Goal: Task Accomplishment & Management: Use online tool/utility

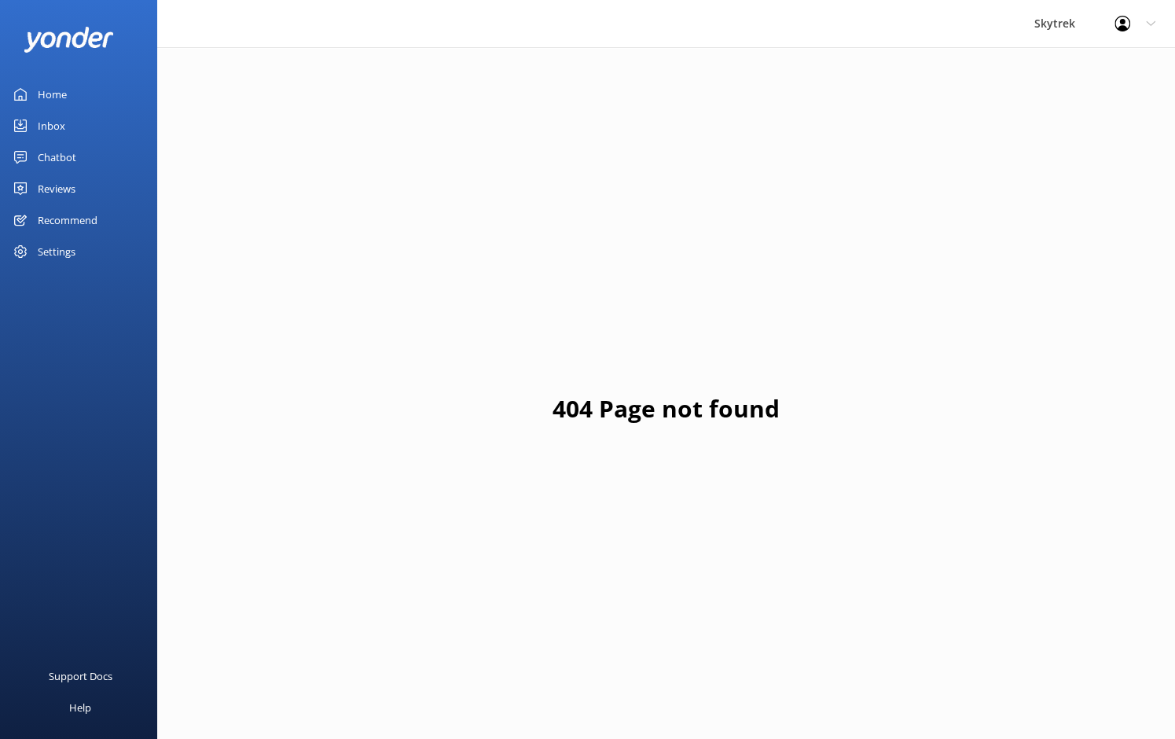
click at [57, 87] on div "Home" at bounding box center [52, 94] width 29 height 31
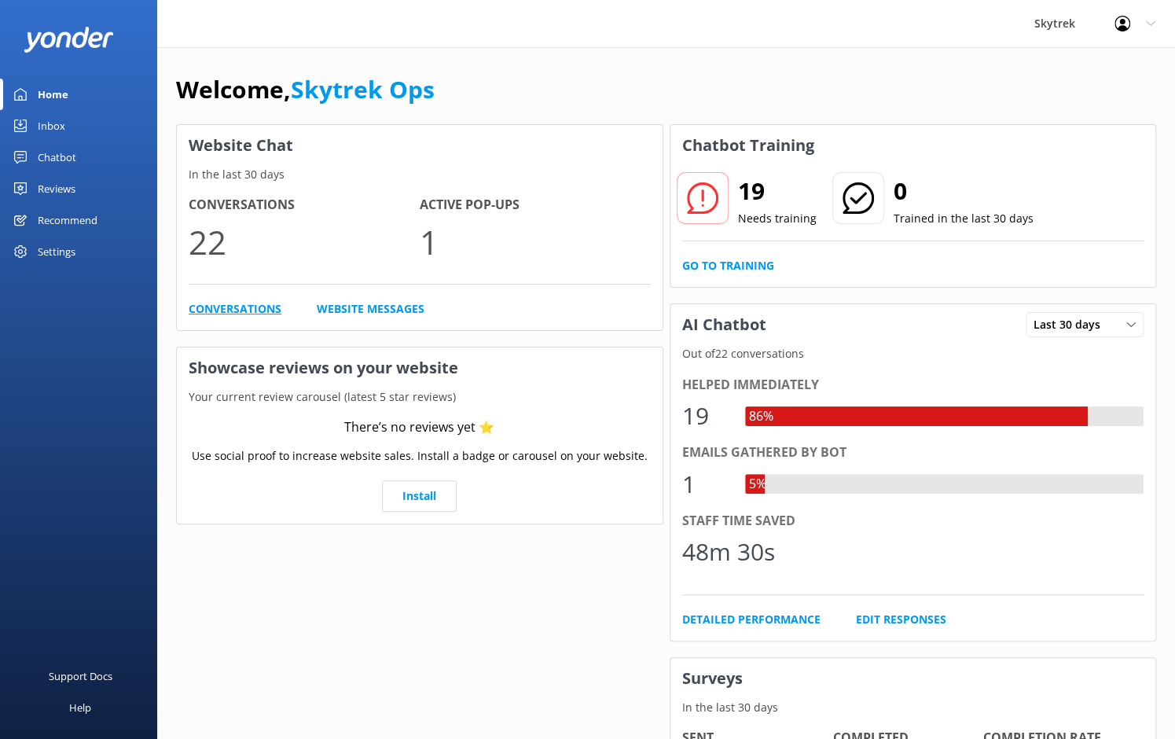
click at [251, 306] on link "Conversations" at bounding box center [235, 308] width 93 height 17
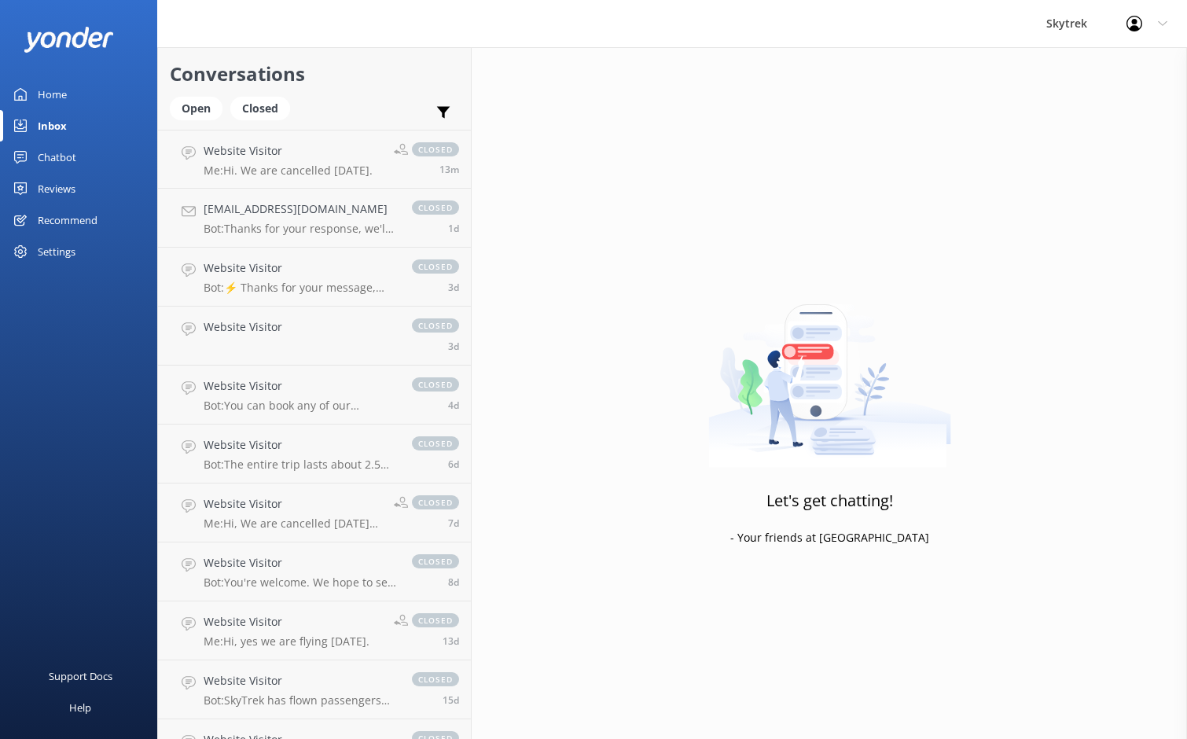
click at [56, 94] on div "Home" at bounding box center [52, 94] width 29 height 31
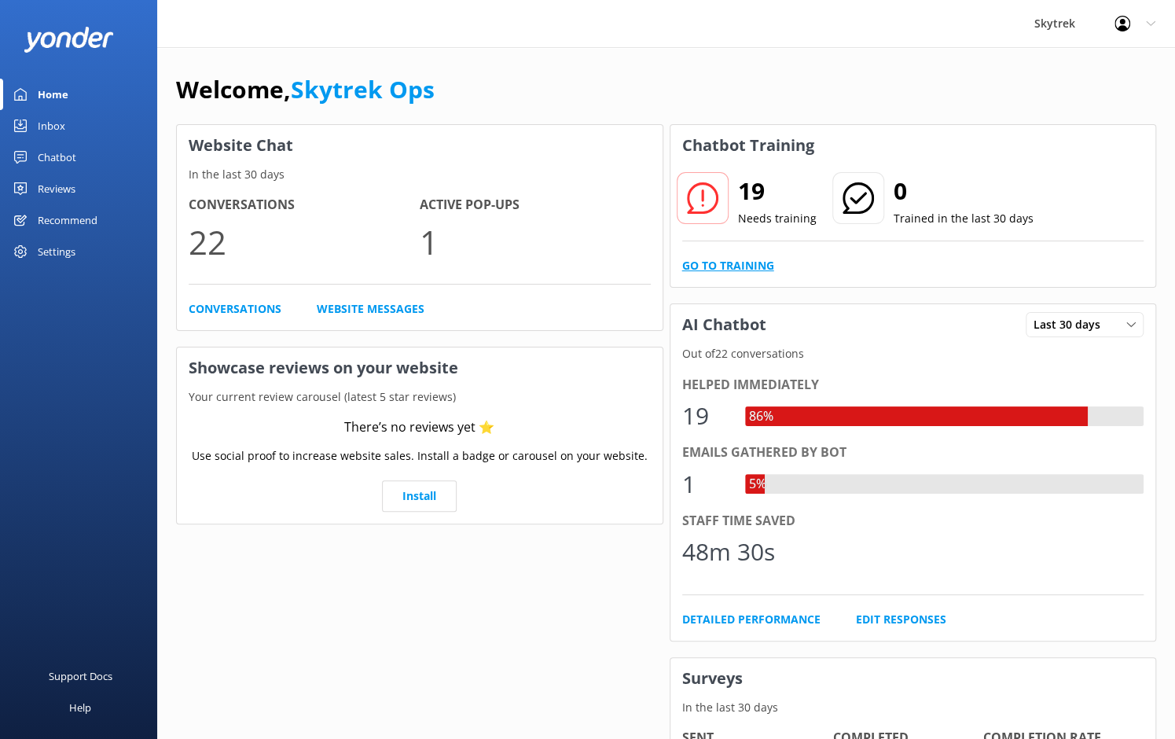
click at [732, 260] on link "Go to Training" at bounding box center [728, 265] width 92 height 17
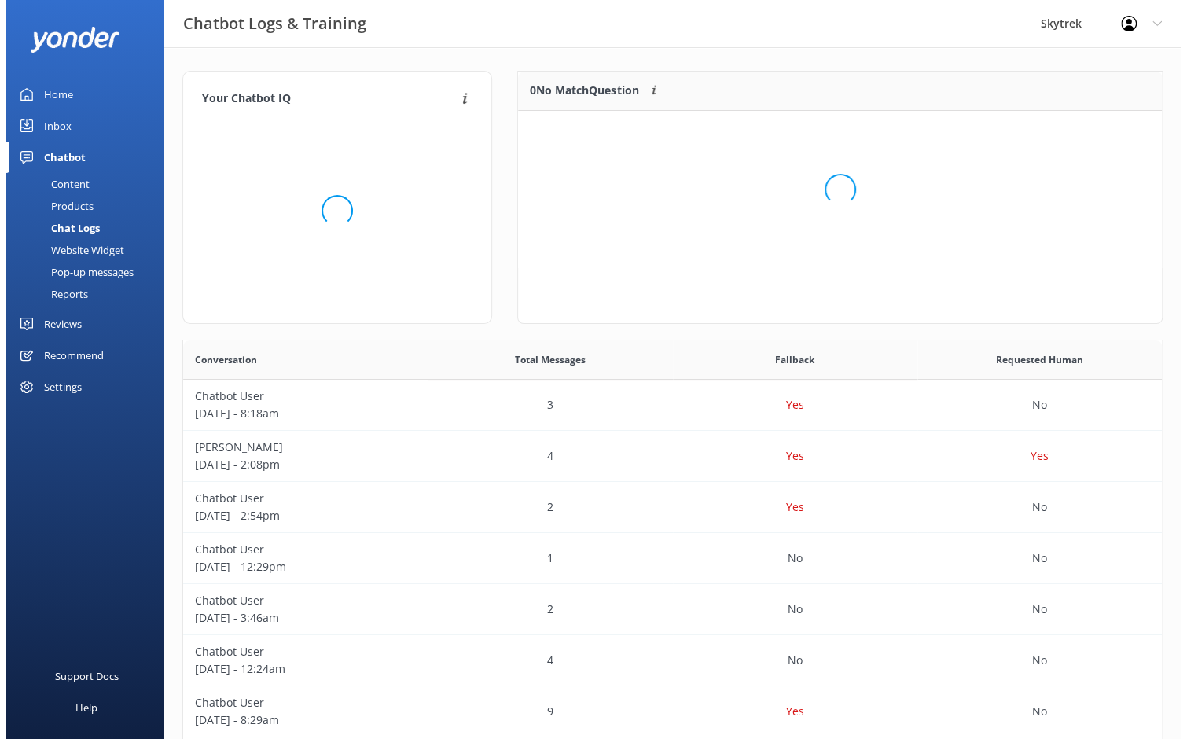
scroll to position [13, 13]
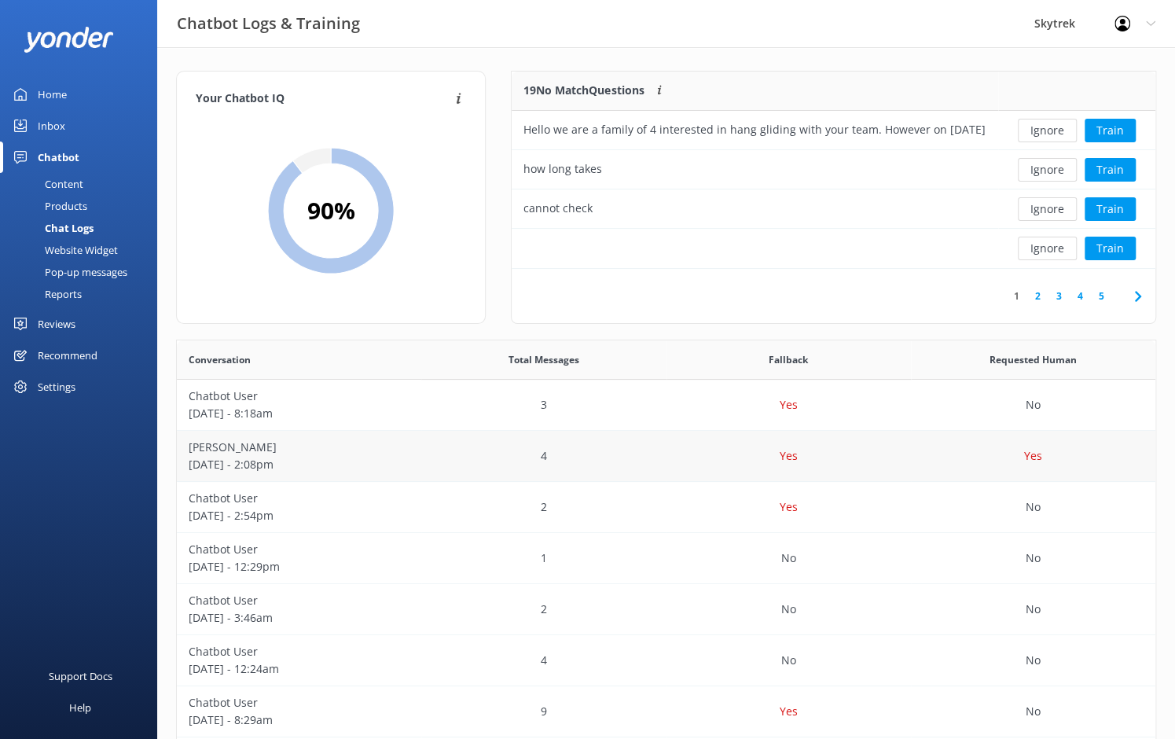
click at [292, 450] on p "[PERSON_NAME]" at bounding box center [299, 447] width 221 height 17
